Goal: Find specific page/section: Find specific page/section

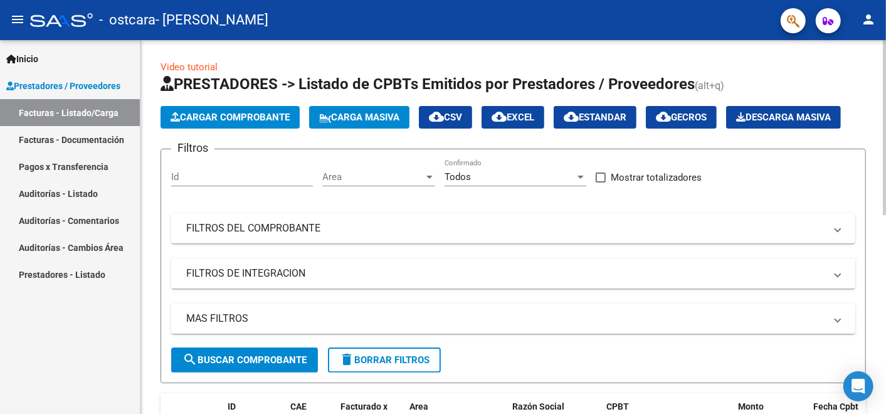
scroll to position [209, 0]
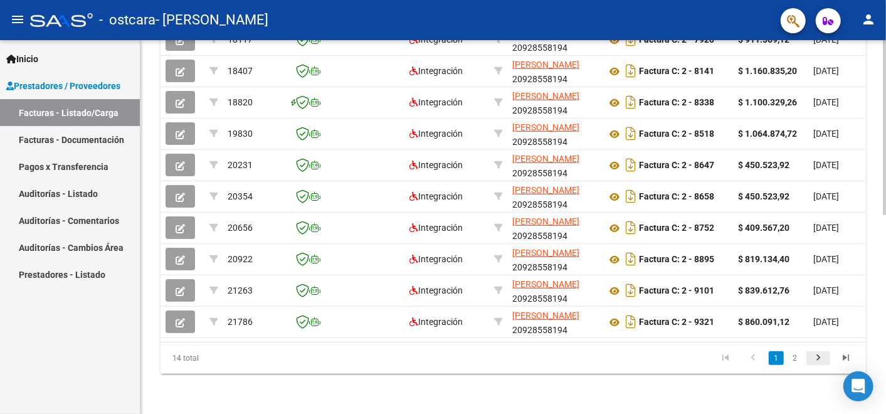
click at [815, 360] on icon "go to next page" at bounding box center [818, 359] width 16 height 15
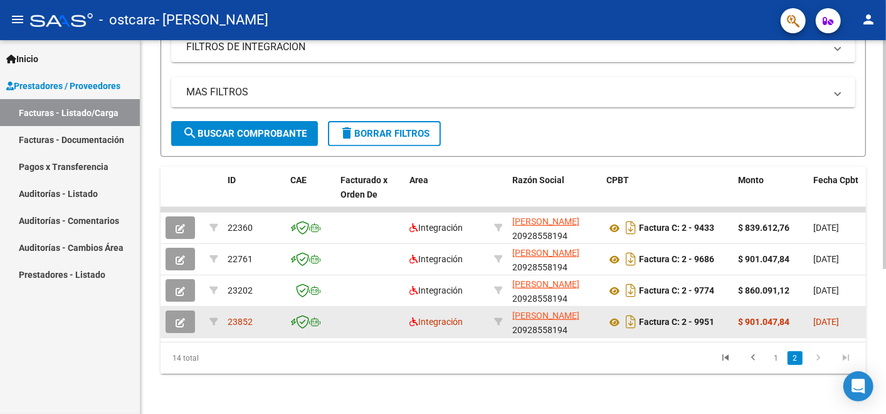
scroll to position [236, 0]
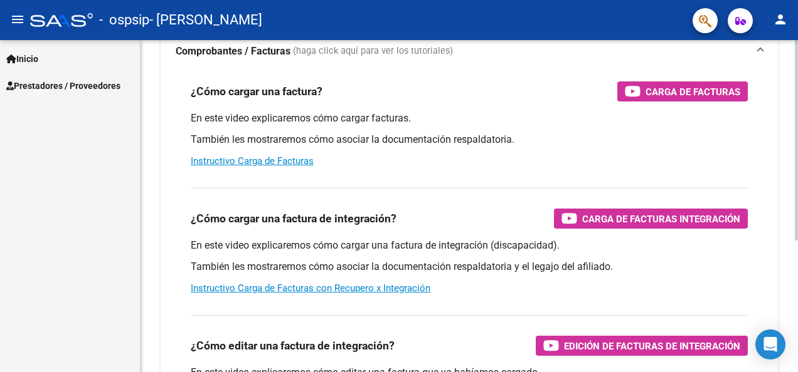
scroll to position [125, 0]
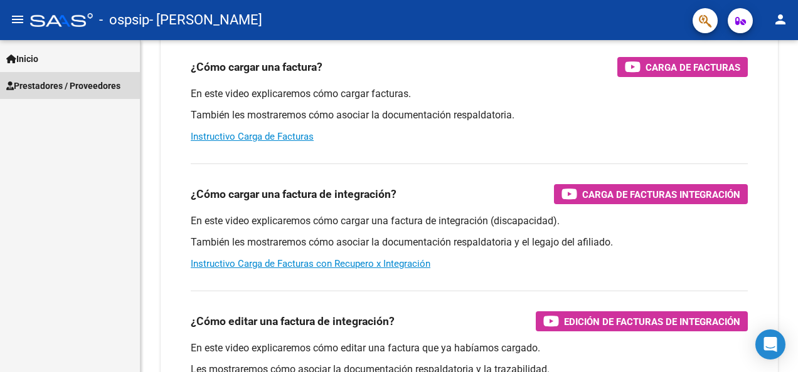
click at [97, 91] on span "Prestadores / Proveedores" at bounding box center [63, 86] width 114 height 14
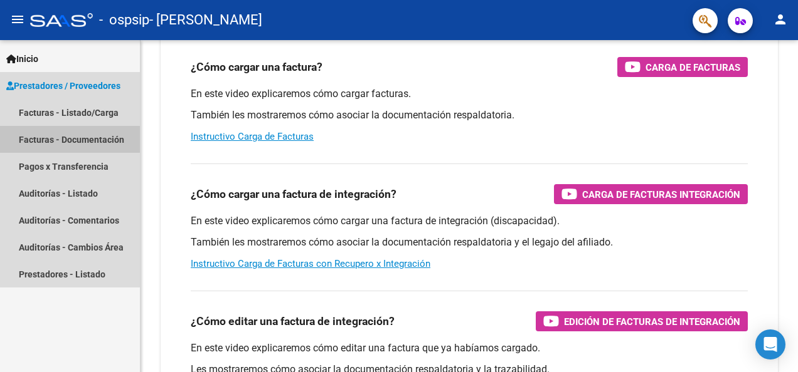
click at [82, 134] on link "Facturas - Documentación" at bounding box center [70, 139] width 140 height 27
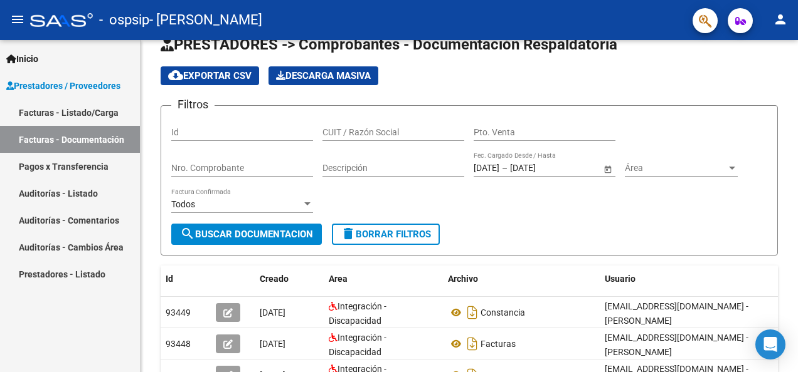
scroll to position [125, 0]
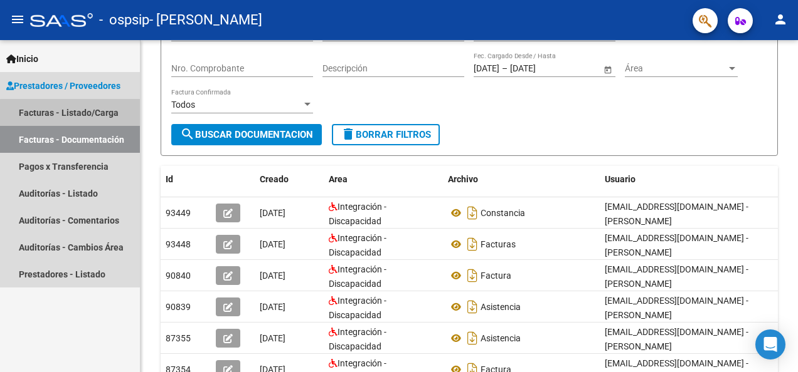
click at [73, 116] on link "Facturas - Listado/Carga" at bounding box center [70, 112] width 140 height 27
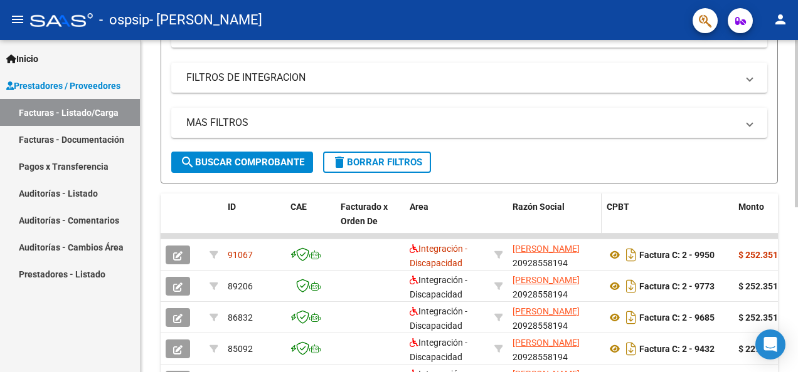
scroll to position [251, 0]
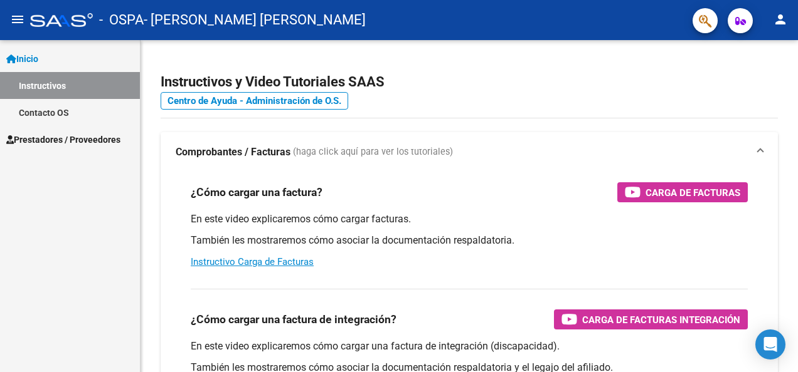
click at [38, 134] on span "Prestadores / Proveedores" at bounding box center [63, 140] width 114 height 14
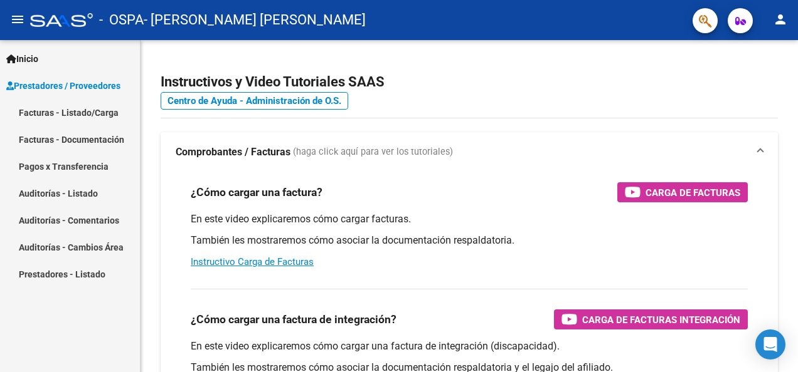
click at [62, 113] on link "Facturas - Listado/Carga" at bounding box center [70, 112] width 140 height 27
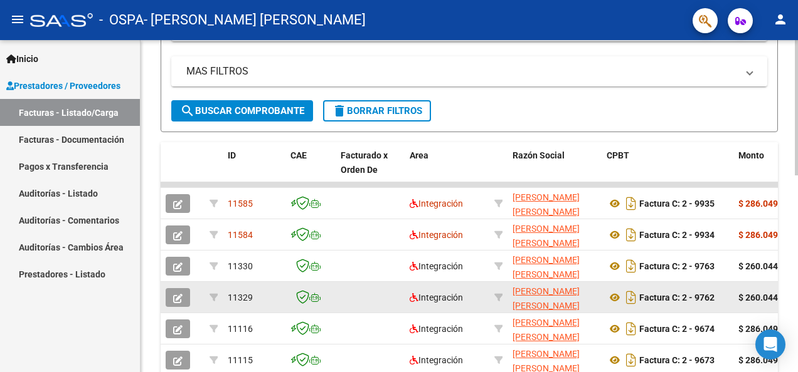
scroll to position [279, 0]
